Goal: Task Accomplishment & Management: Manage account settings

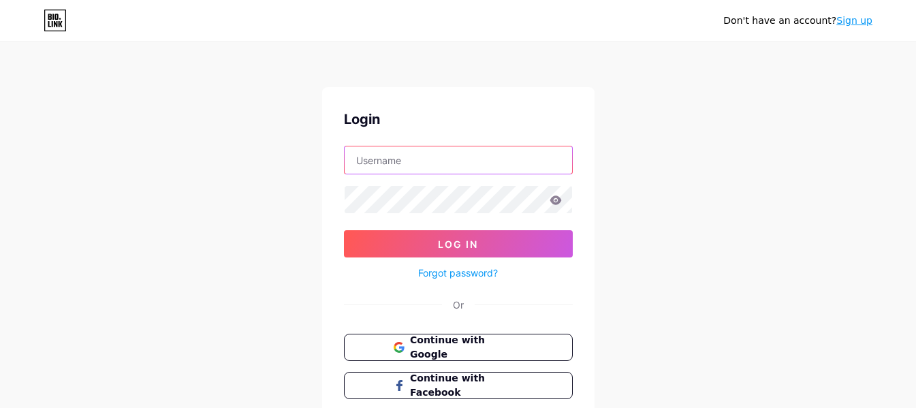
click at [444, 155] on input "text" at bounding box center [459, 159] width 228 height 27
click at [471, 354] on button "Continue with Google" at bounding box center [458, 348] width 232 height 28
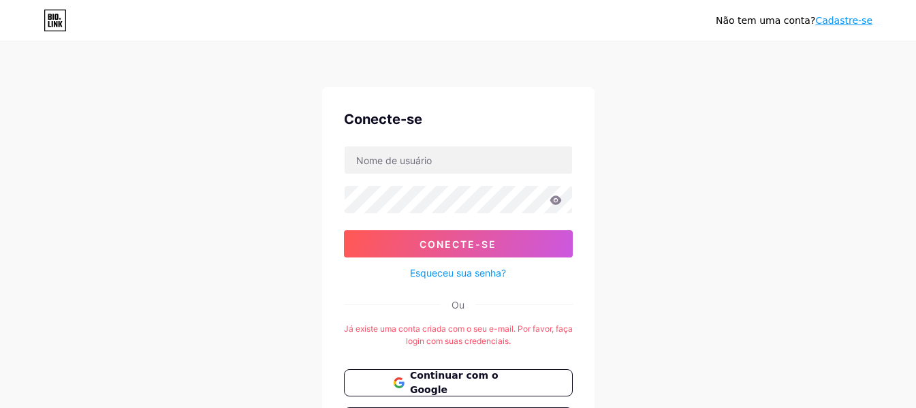
click at [683, 227] on div "Não tem uma conta? Cadastre-se Conecte-se Conecte-se Esqueceu sua senha? Ou Já …" at bounding box center [458, 269] width 916 height 538
click at [499, 383] on font "Continuar com o Google" at bounding box center [453, 383] width 89 height 26
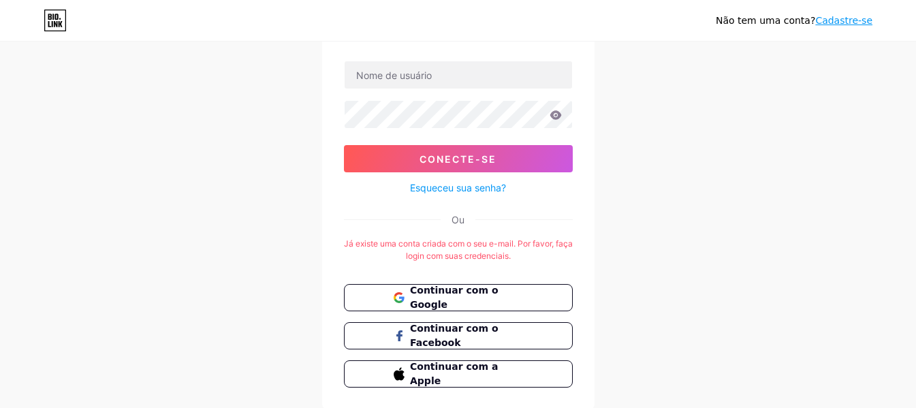
scroll to position [61, 0]
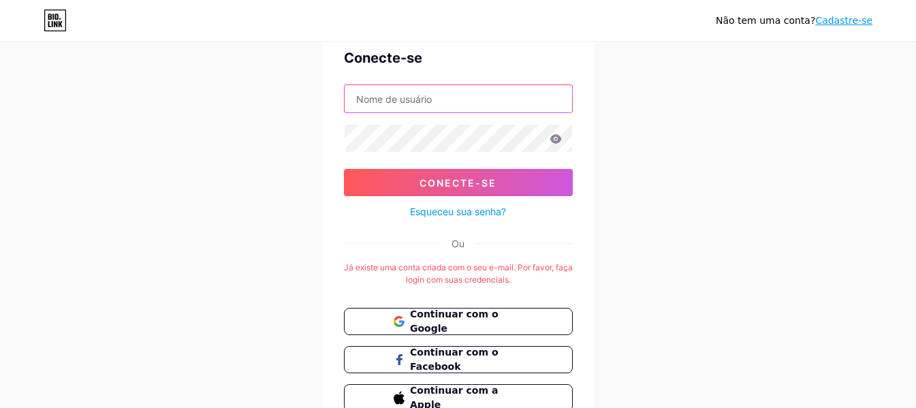
click at [467, 106] on input "text" at bounding box center [459, 98] width 228 height 27
type input "[EMAIL_ADDRESS][DOMAIN_NAME]"
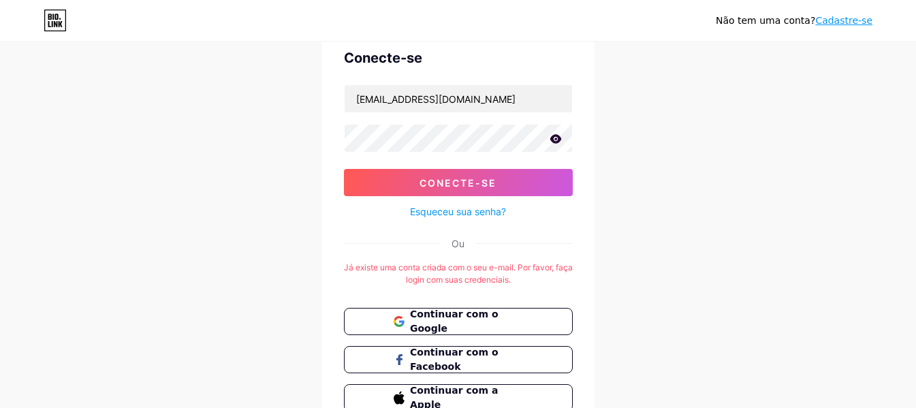
click at [553, 138] on icon at bounding box center [556, 138] width 12 height 9
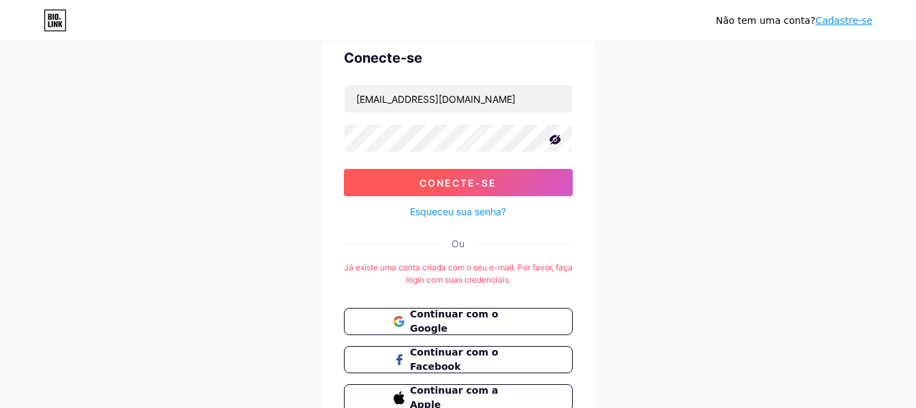
click at [503, 176] on button "Conecte-se" at bounding box center [458, 182] width 229 height 27
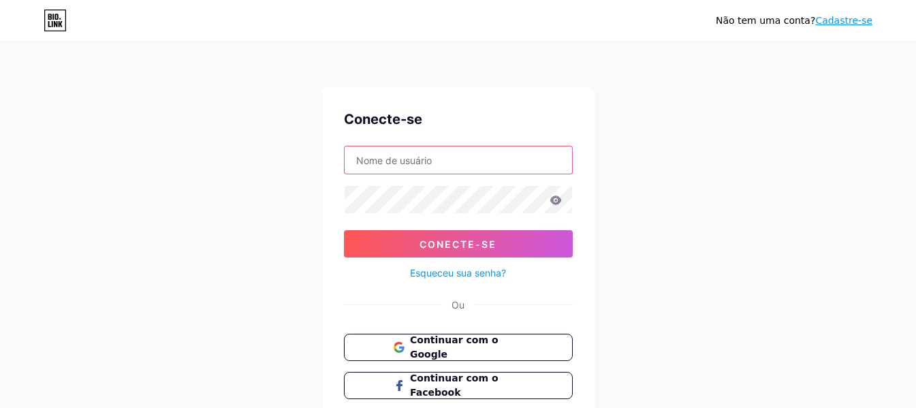
click at [469, 157] on input "text" at bounding box center [459, 159] width 228 height 27
type input "[EMAIL_ADDRESS][DOMAIN_NAME]"
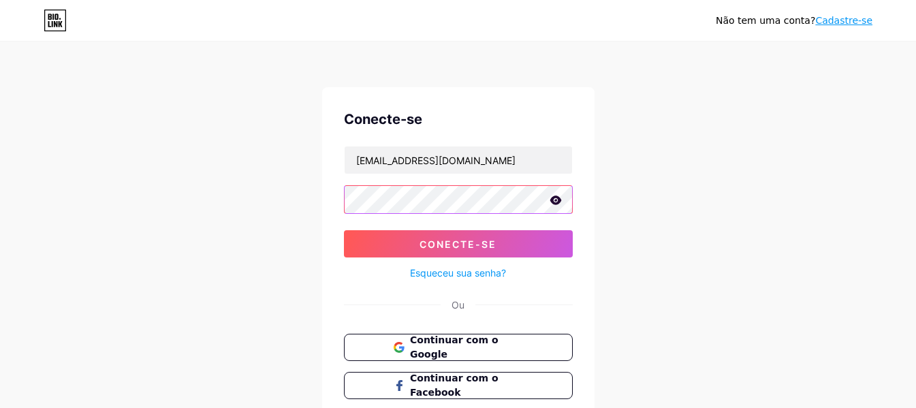
click at [344, 230] on button "Conecte-se" at bounding box center [458, 243] width 229 height 27
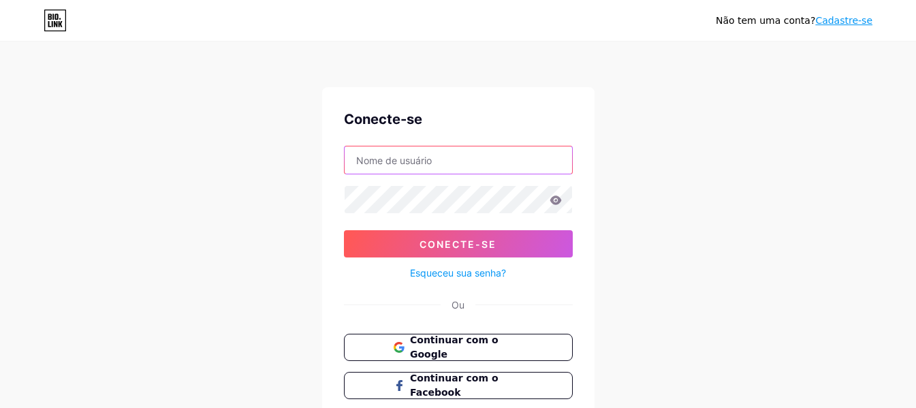
click at [485, 173] on input "text" at bounding box center [459, 159] width 228 height 27
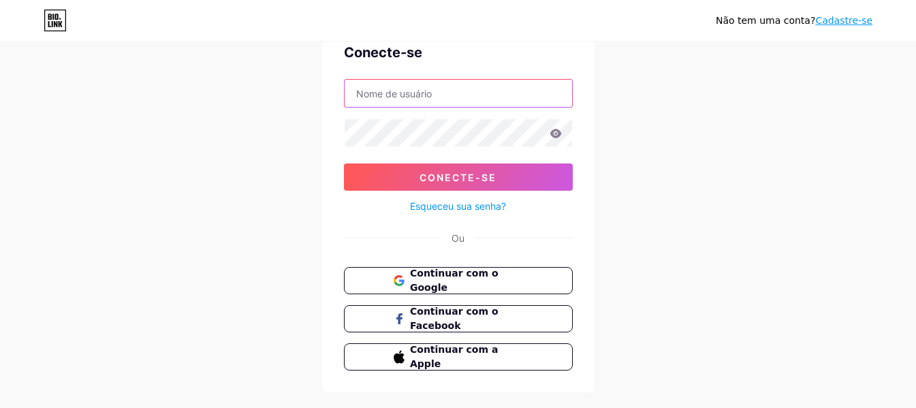
scroll to position [94, 0]
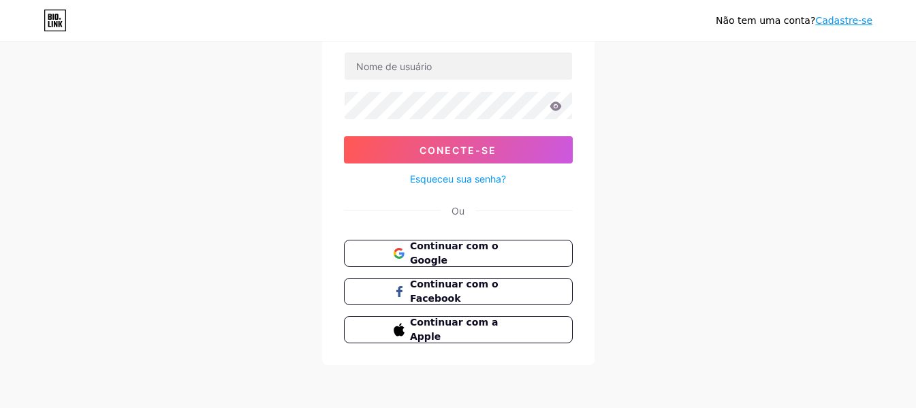
click at [837, 20] on font "Cadastre-se" at bounding box center [843, 20] width 57 height 11
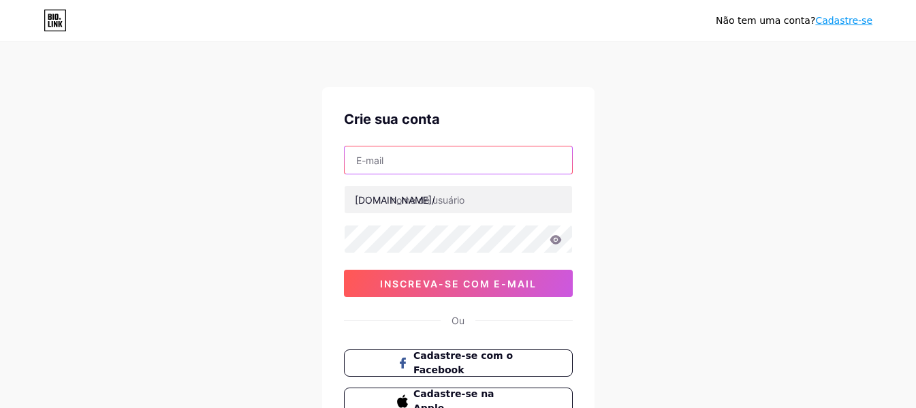
click at [447, 170] on input "text" at bounding box center [459, 159] width 228 height 27
click at [446, 169] on input "text" at bounding box center [459, 159] width 228 height 27
click at [415, 161] on input "text" at bounding box center [459, 159] width 228 height 27
click at [395, 161] on input "text" at bounding box center [459, 159] width 228 height 27
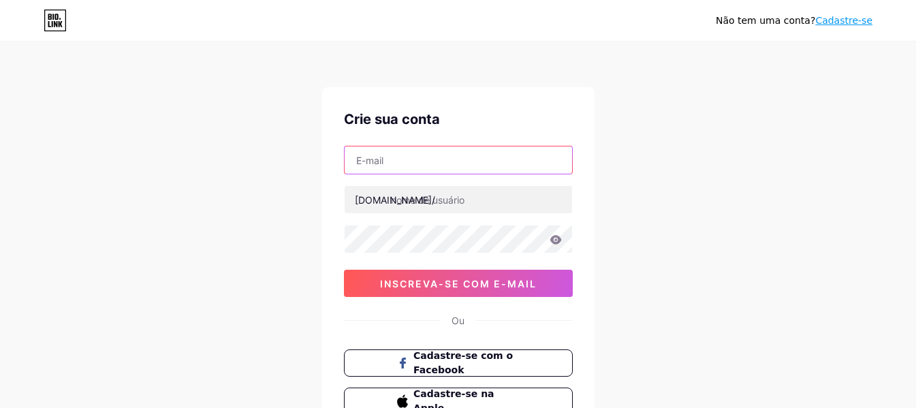
click at [407, 161] on input "text" at bounding box center [459, 159] width 228 height 27
click at [389, 163] on input "text" at bounding box center [459, 159] width 228 height 27
click at [454, 155] on input "gabriella" at bounding box center [459, 159] width 228 height 27
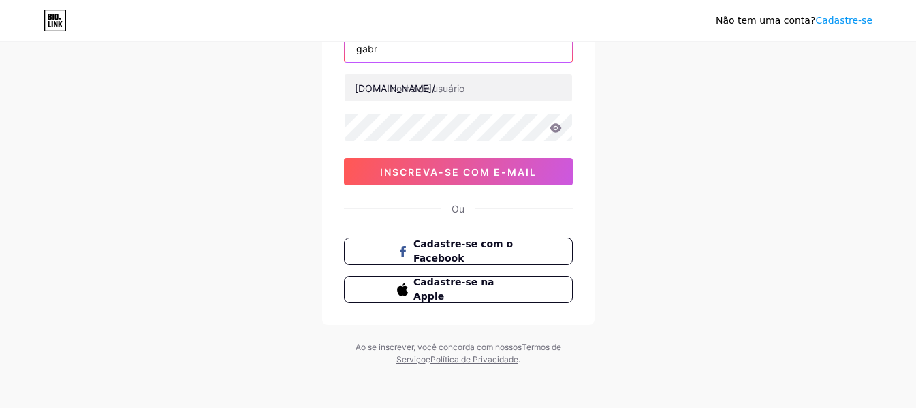
scroll to position [113, 0]
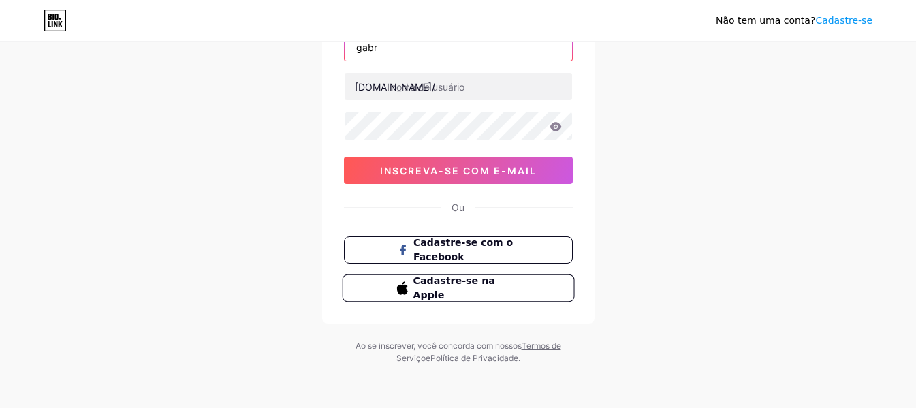
type input "gabr"
click at [481, 291] on font "Cadastre-se na Apple" at bounding box center [454, 288] width 82 height 26
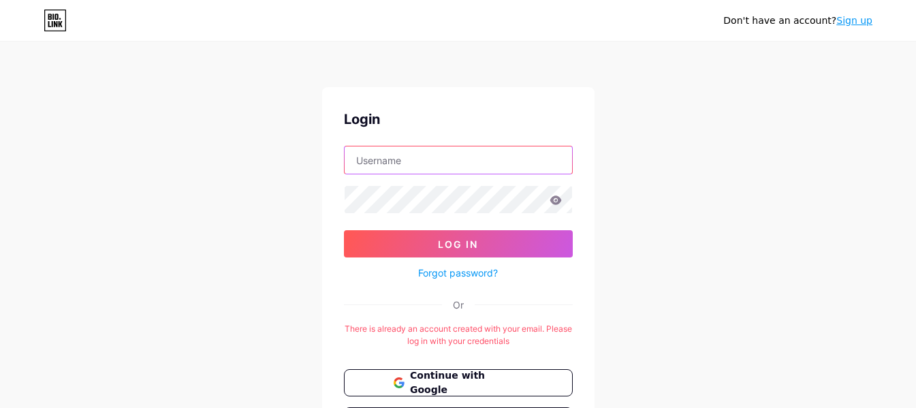
click at [478, 160] on input "text" at bounding box center [459, 159] width 228 height 27
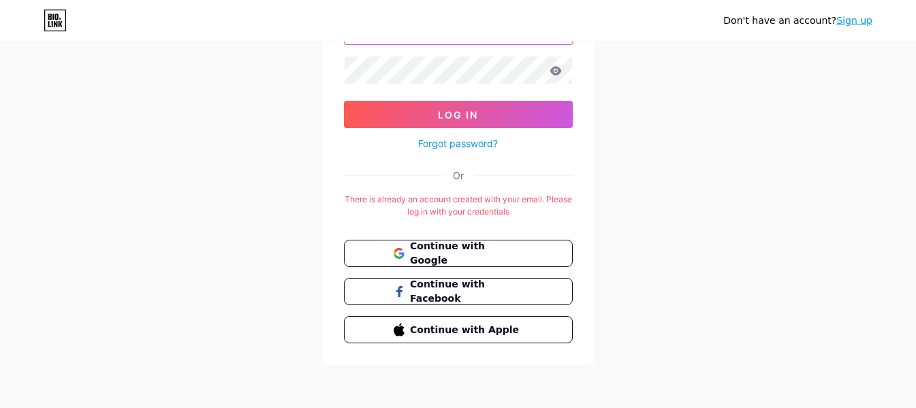
scroll to position [61, 0]
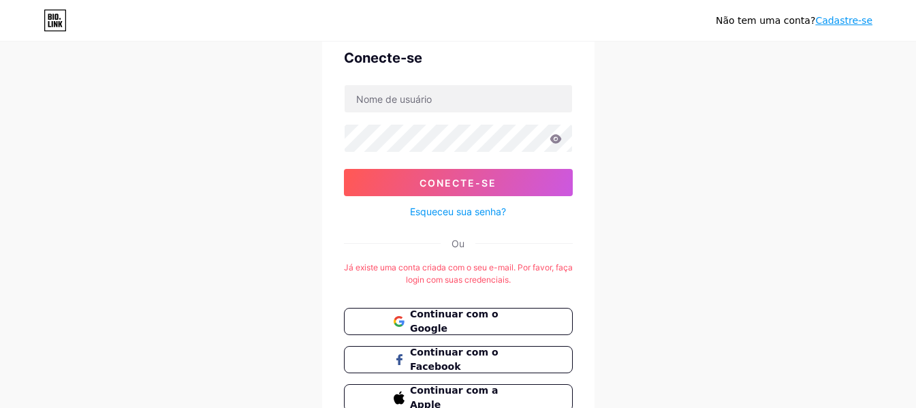
click at [577, 204] on div "Conecte-se Conecte-se Esqueceu sua senha? Ou Já existe uma conta criada com o s…" at bounding box center [458, 229] width 272 height 407
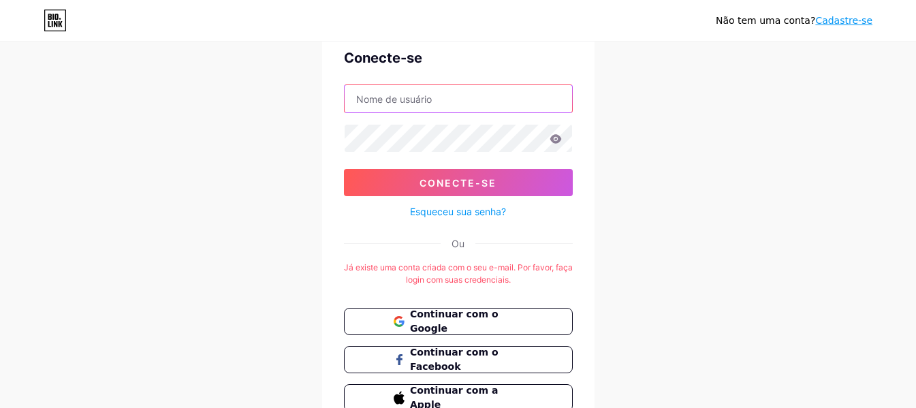
drag, startPoint x: 436, startPoint y: 91, endPoint x: 431, endPoint y: 104, distance: 13.8
click at [436, 91] on input "text" at bounding box center [459, 98] width 228 height 27
click at [434, 95] on input "text" at bounding box center [459, 98] width 228 height 27
